Goal: Find specific page/section: Find specific page/section

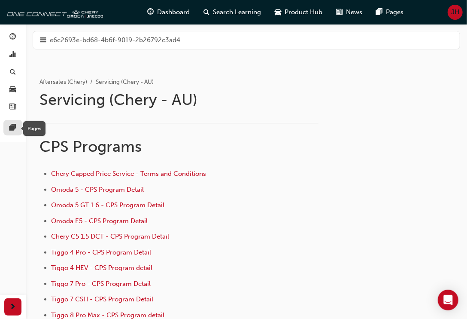
click at [10, 125] on span "pages-icon" at bounding box center [13, 128] width 6 height 8
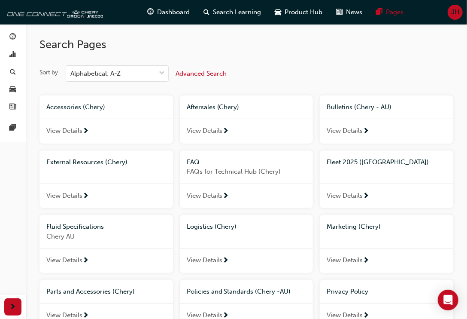
click at [354, 196] on span "View Details" at bounding box center [345, 196] width 36 height 10
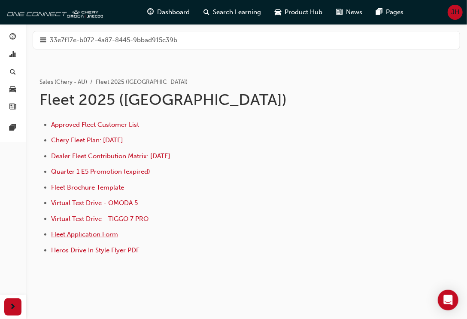
click at [92, 235] on span "Fleet Application Form" at bounding box center [84, 234] width 67 height 8
